Goal: Information Seeking & Learning: Learn about a topic

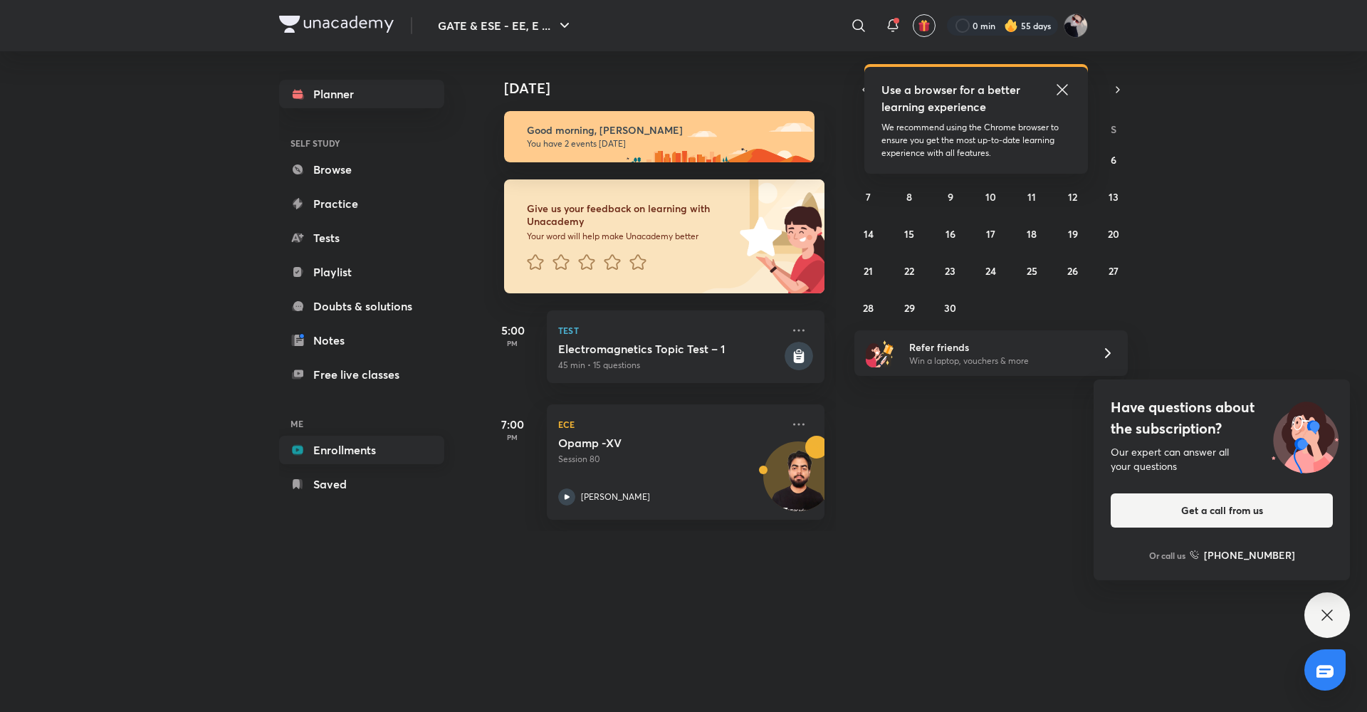
click at [360, 442] on link "Enrollments" at bounding box center [361, 450] width 165 height 28
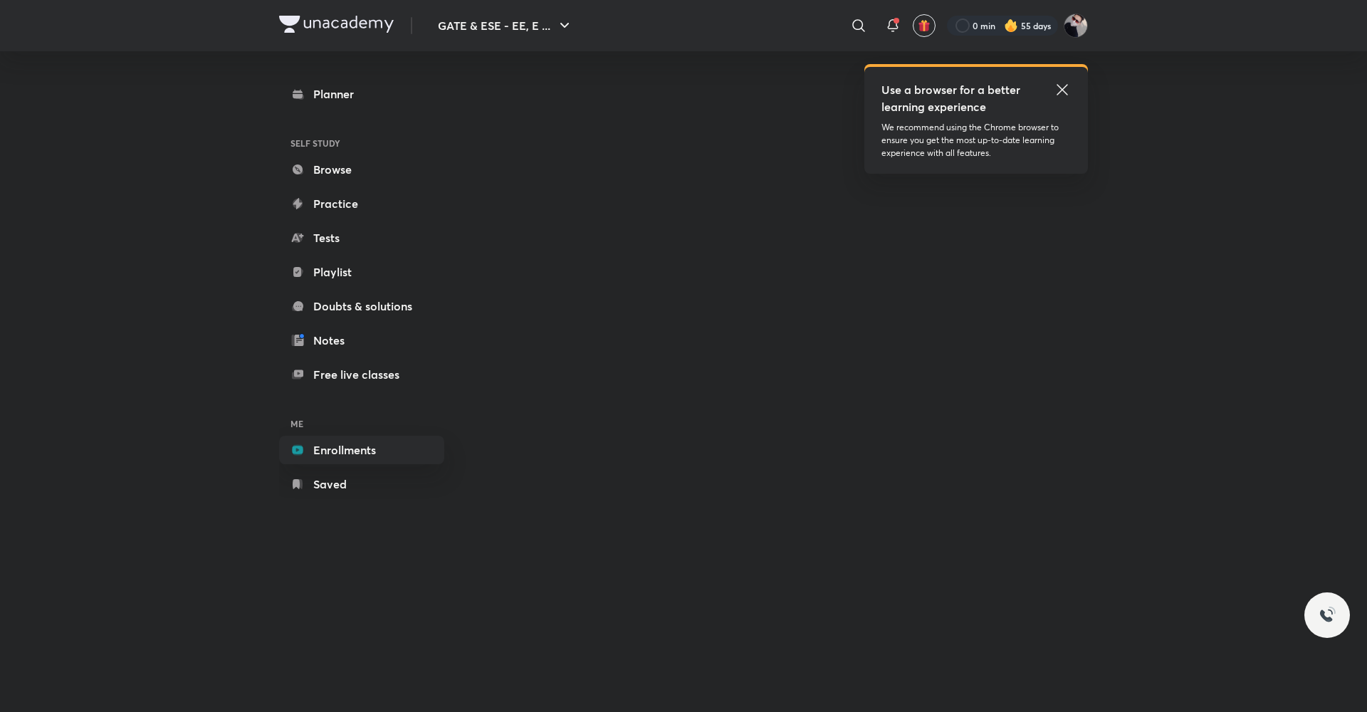
click at [1061, 86] on icon at bounding box center [1062, 89] width 17 height 17
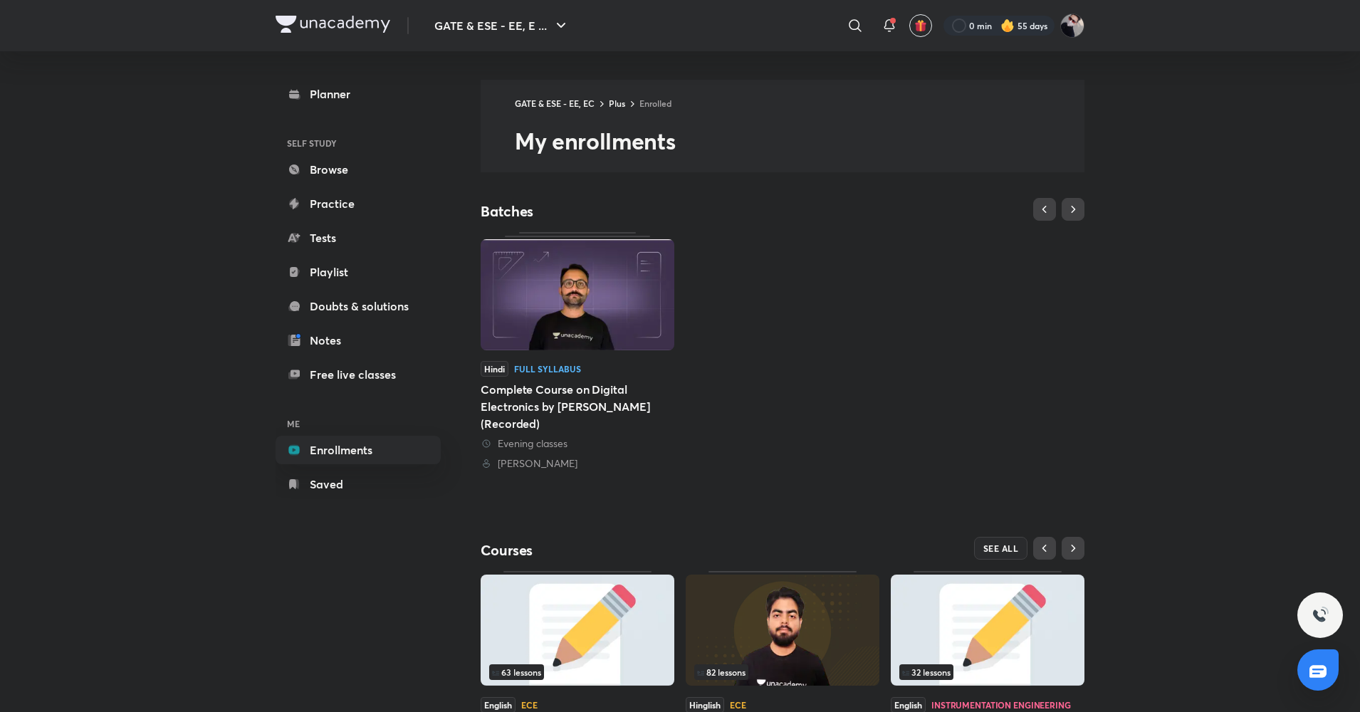
scroll to position [106, 0]
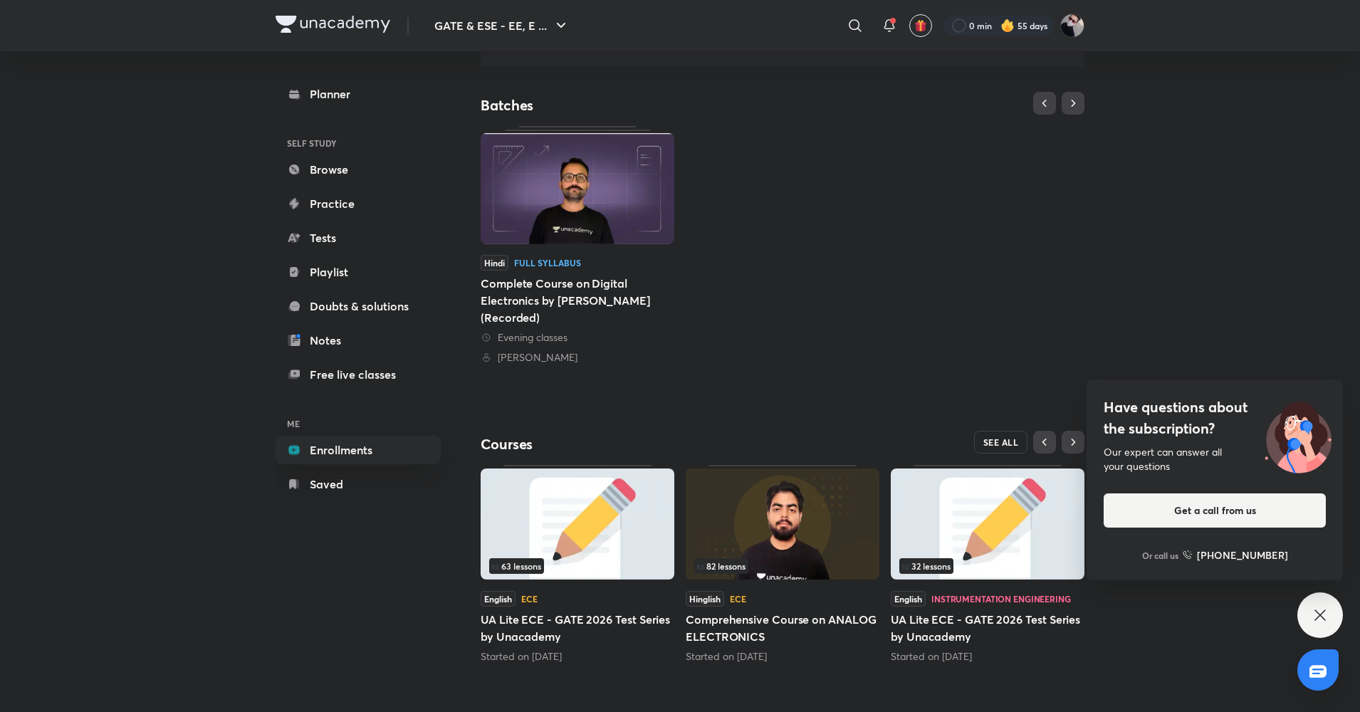
drag, startPoint x: 993, startPoint y: 438, endPoint x: 1063, endPoint y: 378, distance: 91.9
click at [993, 438] on span "SEE ALL" at bounding box center [1002, 442] width 36 height 10
click at [979, 338] on div "Hindi Full Syllabus Complete Course on Digital Electronics by [PERSON_NAME] (Re…" at bounding box center [783, 245] width 604 height 239
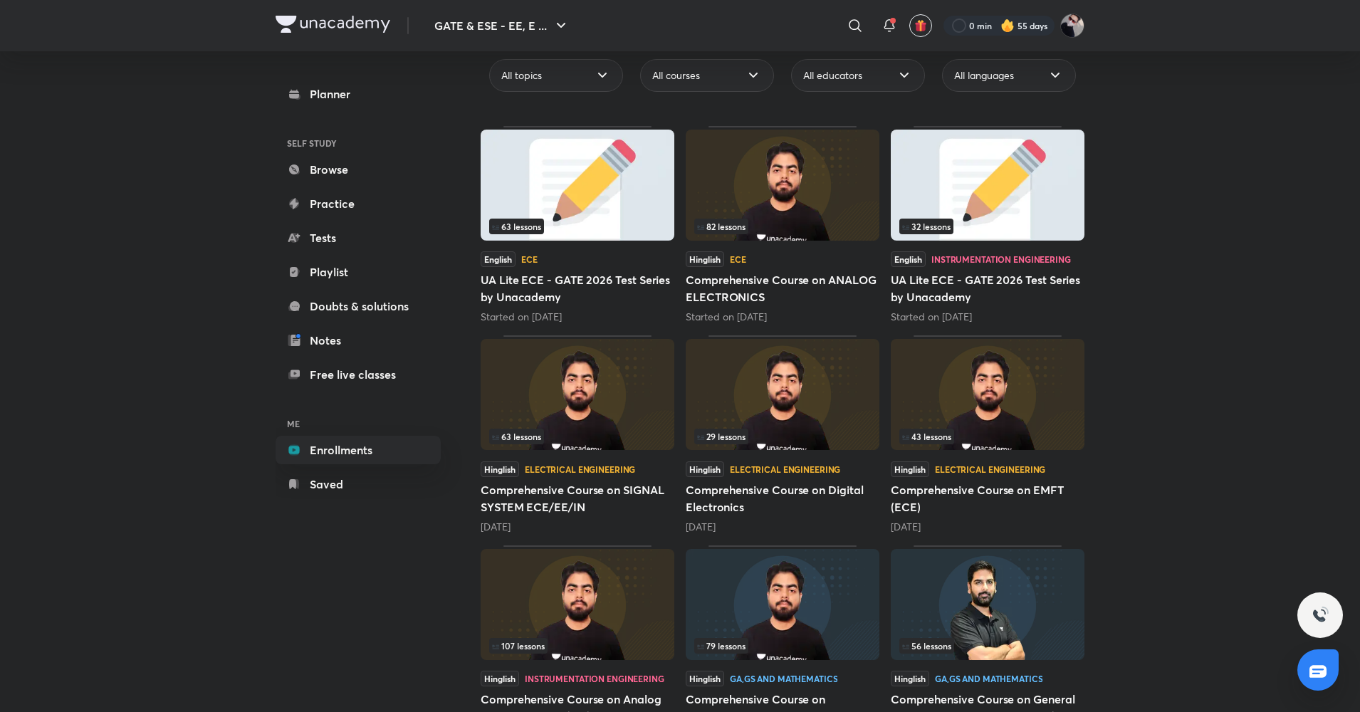
scroll to position [157, 0]
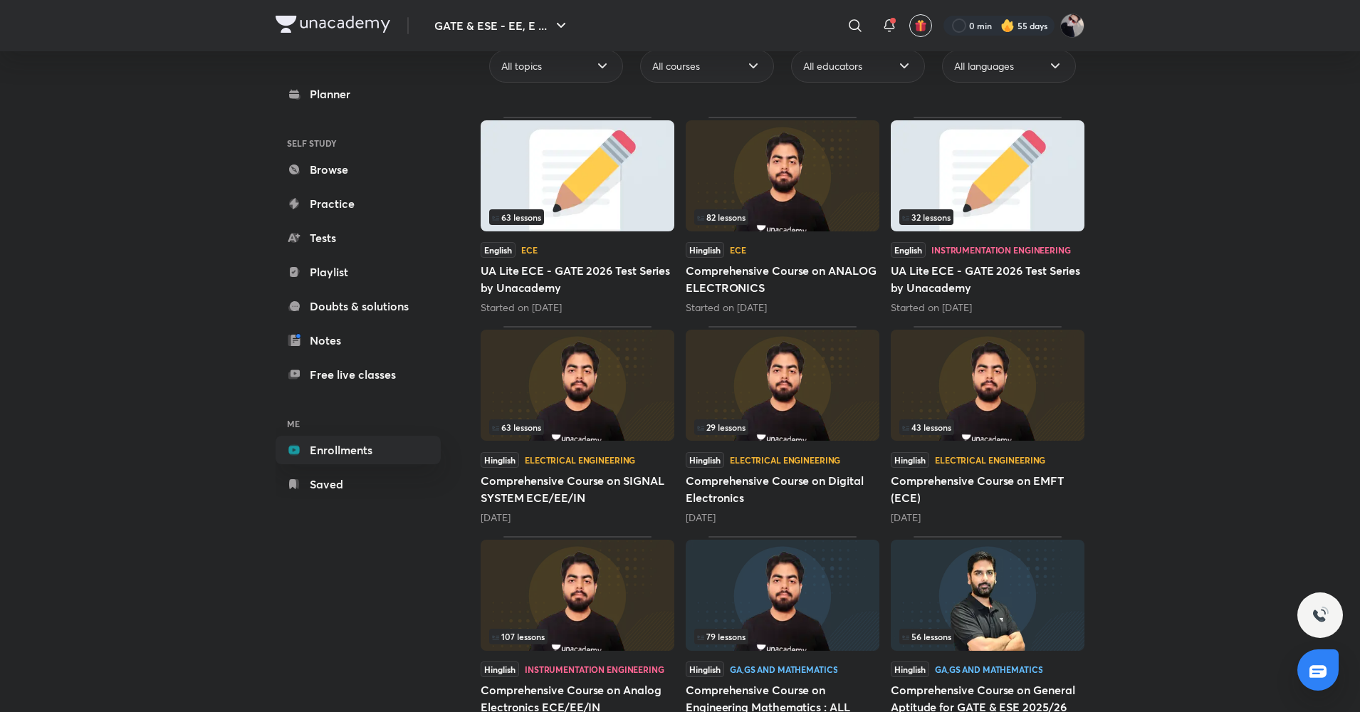
click at [624, 453] on div "Hinglish Electrical Engineering" at bounding box center [578, 460] width 194 height 16
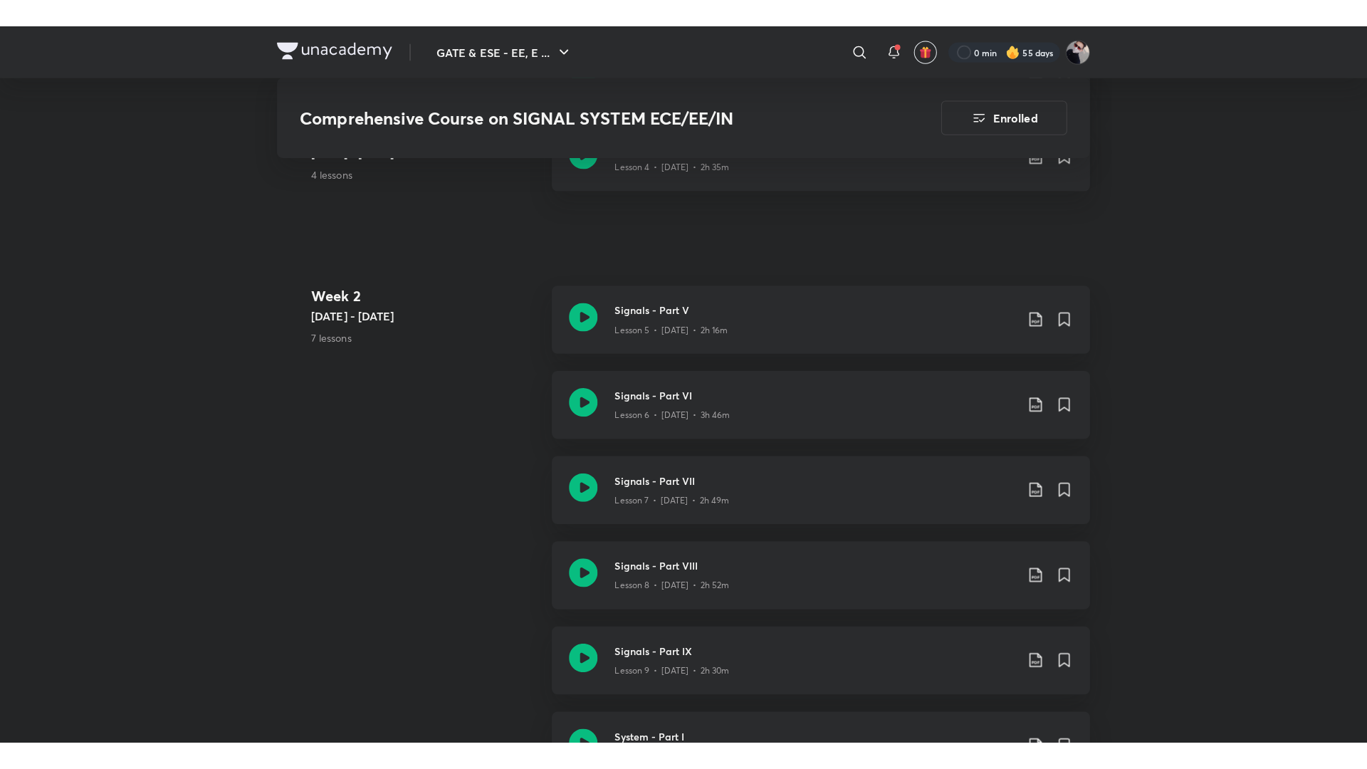
scroll to position [1139, 0]
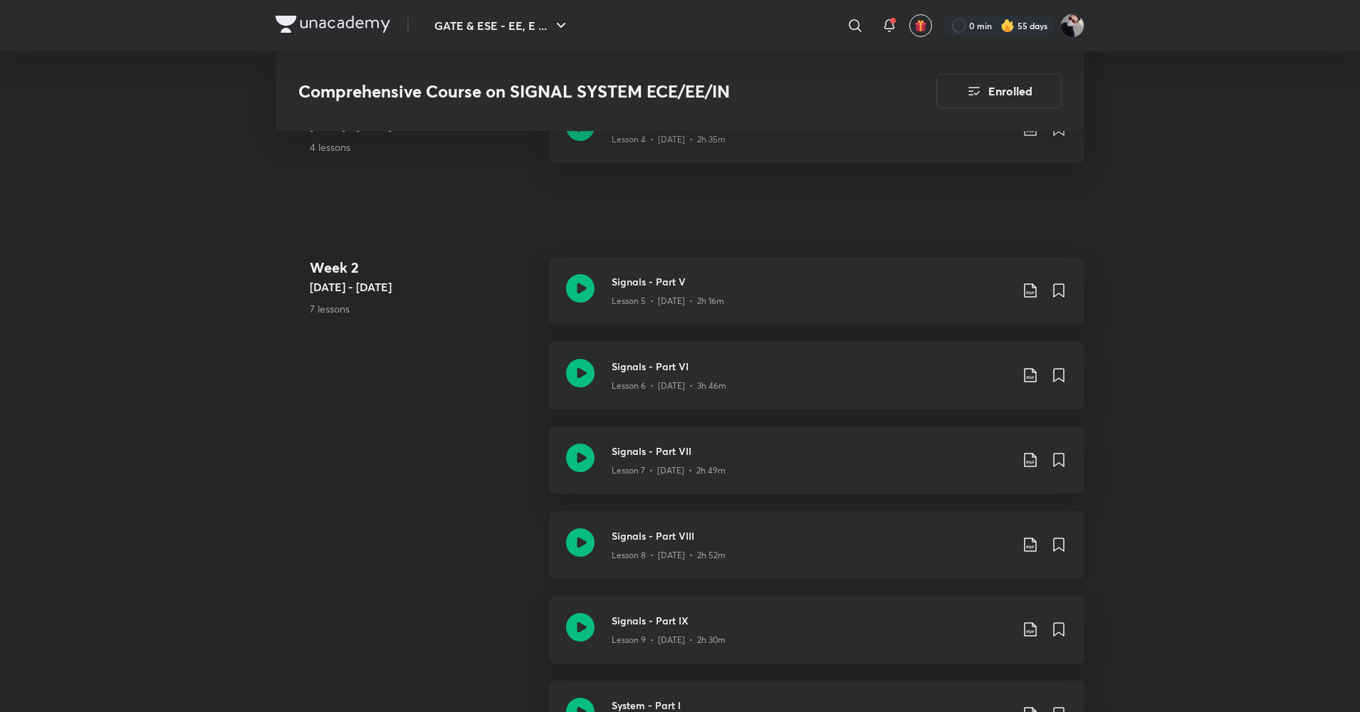
click at [697, 549] on p "Lesson 8 • [DATE] • 2h 52m" at bounding box center [669, 555] width 114 height 13
